Goal: Information Seeking & Learning: Learn about a topic

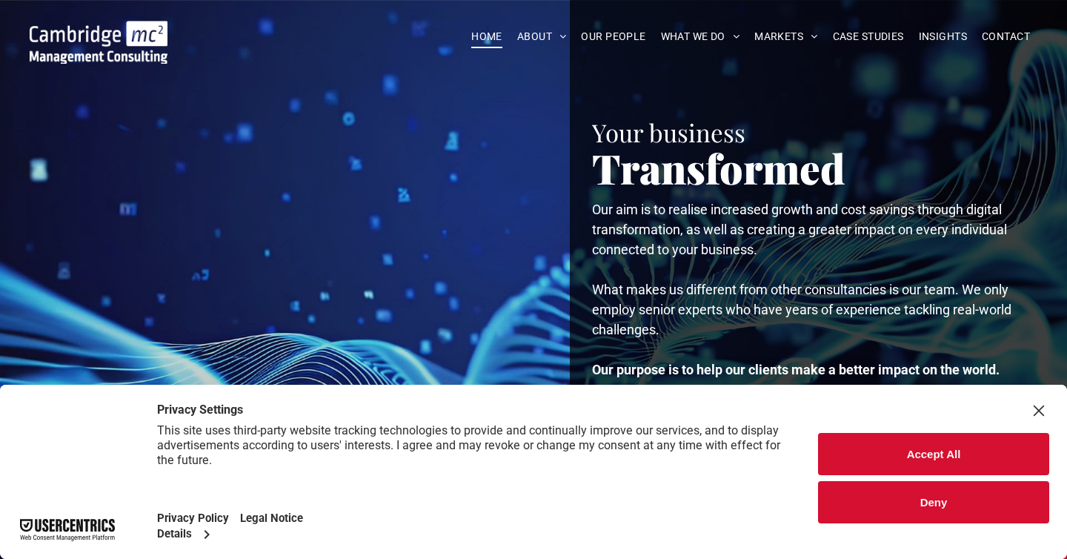
scroll to position [14, 0]
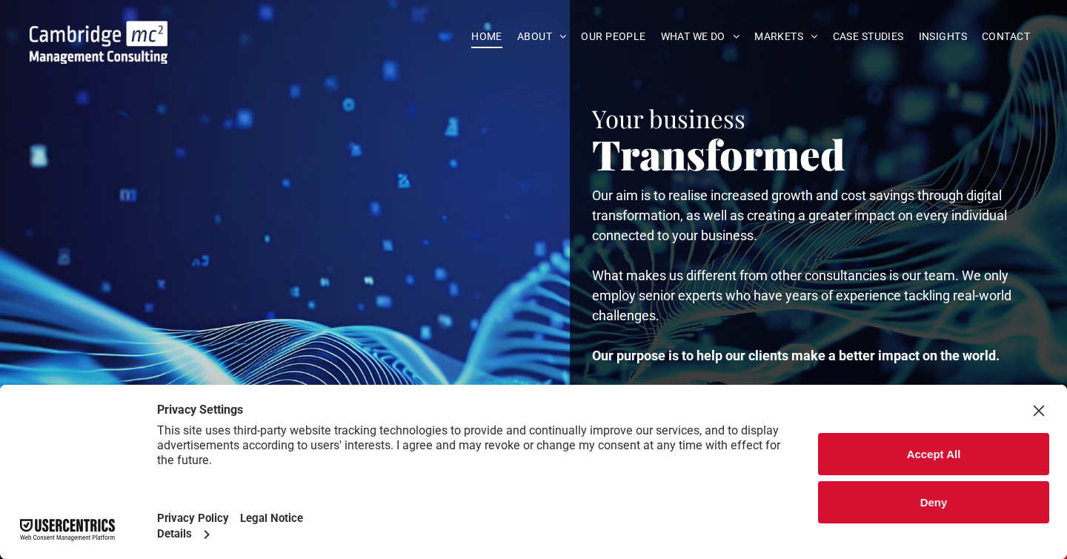
click at [876, 462] on button "Accept All" at bounding box center [933, 454] width 231 height 42
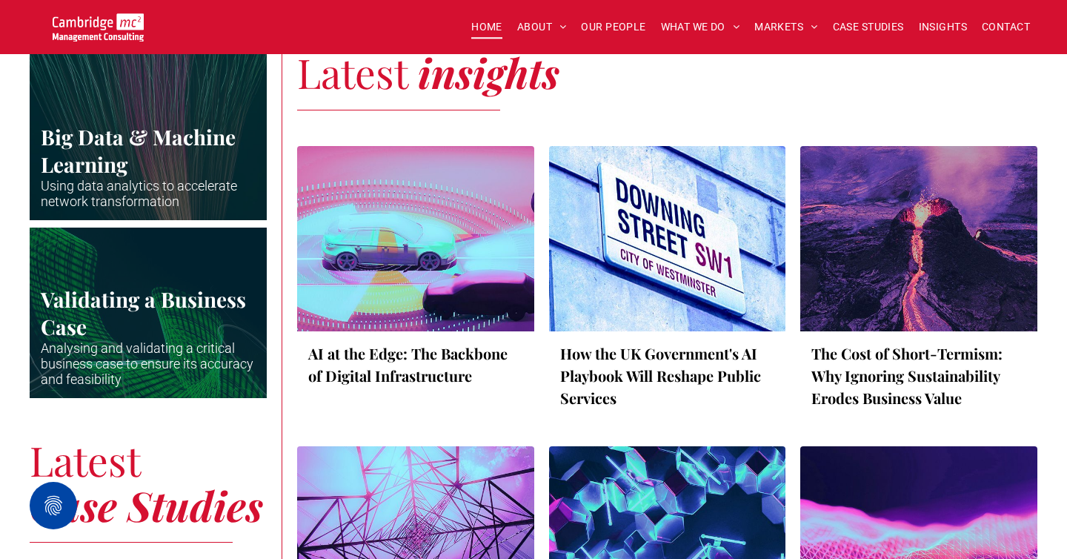
scroll to position [2766, 0]
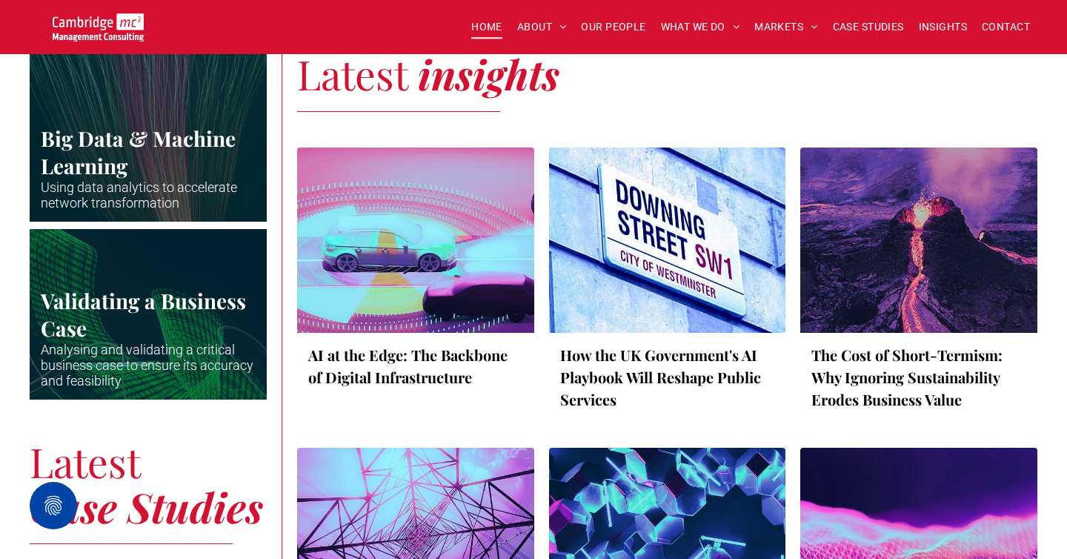
click at [954, 411] on link "The Cost of Short-Termism: Why Ignoring Sustainability Erodes Business Value" at bounding box center [918, 377] width 215 height 67
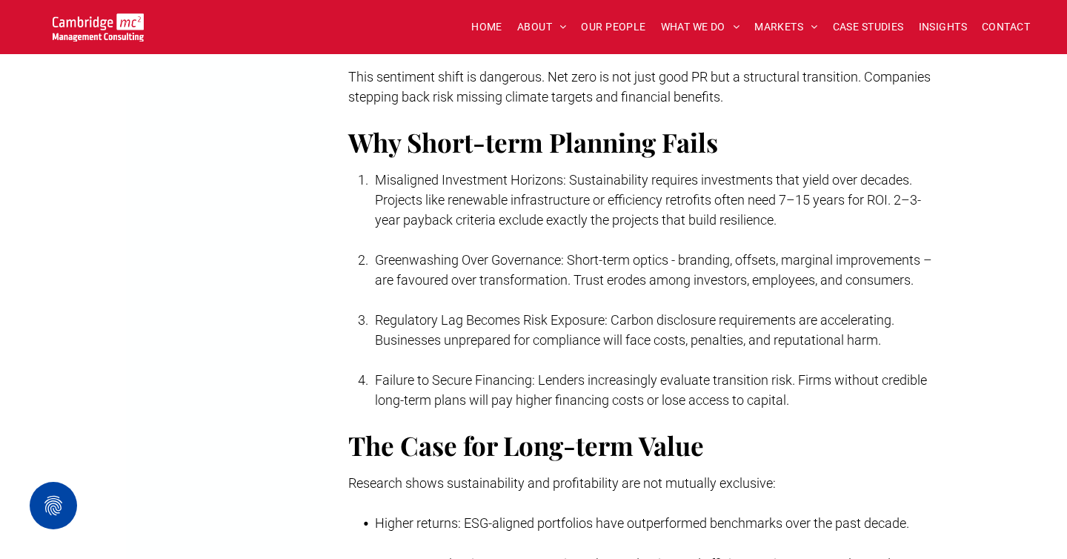
scroll to position [1867, 0]
